Goal: Task Accomplishment & Management: Manage account settings

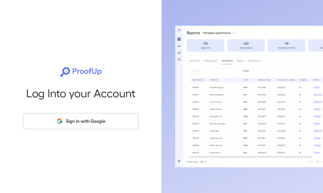
click at [90, 125] on button "Sign in with Google" at bounding box center [80, 121] width 115 height 16
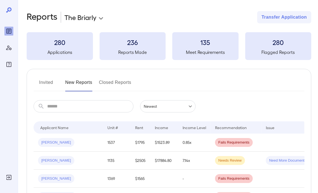
click at [52, 85] on button "Invited" at bounding box center [46, 84] width 25 height 13
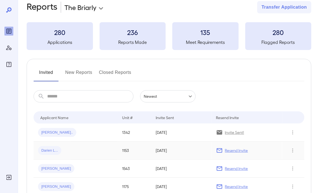
scroll to position [28, 0]
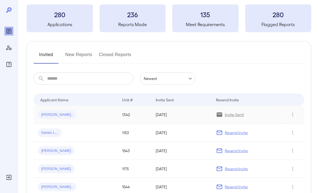
click at [171, 119] on td "[DATE]" at bounding box center [181, 115] width 61 height 18
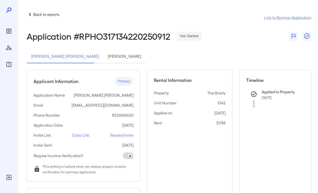
click at [104, 55] on button "[PERSON_NAME]" at bounding box center [125, 56] width 42 height 13
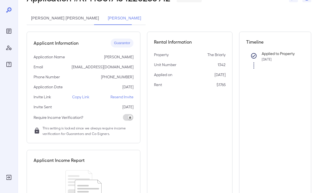
scroll to position [83, 0]
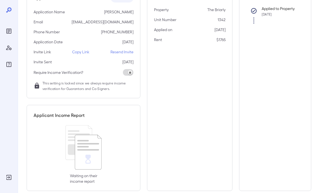
click at [124, 53] on p "Resend Invite" at bounding box center [121, 52] width 23 height 6
drag, startPoint x: 127, startPoint y: 52, endPoint x: 127, endPoint y: 57, distance: 5.8
click at [127, 52] on p "Resend Invite" at bounding box center [121, 52] width 23 height 6
click at [100, 119] on div "Applicant Income Report Waiting on their income report" at bounding box center [84, 148] width 114 height 86
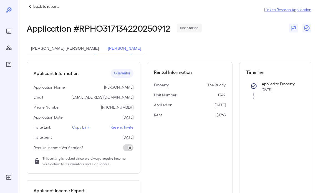
scroll to position [0, 0]
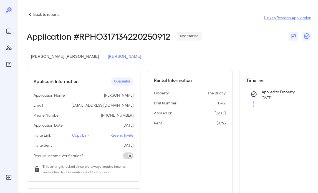
click at [45, 13] on p "Back to reports" at bounding box center [46, 15] width 26 height 6
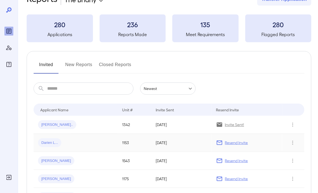
scroll to position [28, 0]
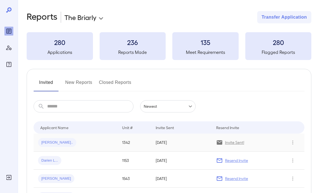
scroll to position [28, 0]
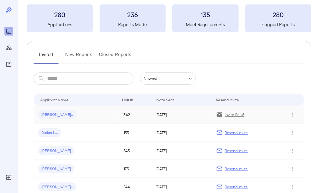
click at [94, 114] on div "[PERSON_NAME].." at bounding box center [75, 114] width 75 height 9
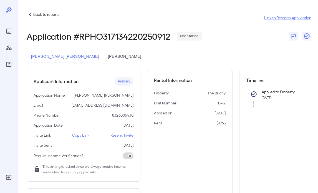
click at [116, 54] on button "[PERSON_NAME]" at bounding box center [125, 56] width 42 height 13
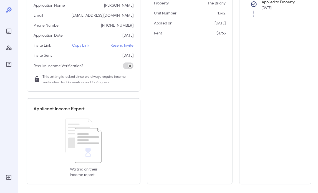
scroll to position [92, 0]
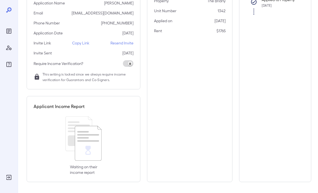
click at [121, 44] on p "Resend Invite" at bounding box center [121, 43] width 23 height 6
click at [123, 42] on p "Resend Invite" at bounding box center [121, 43] width 23 height 6
